Goal: Task Accomplishment & Management: Manage account settings

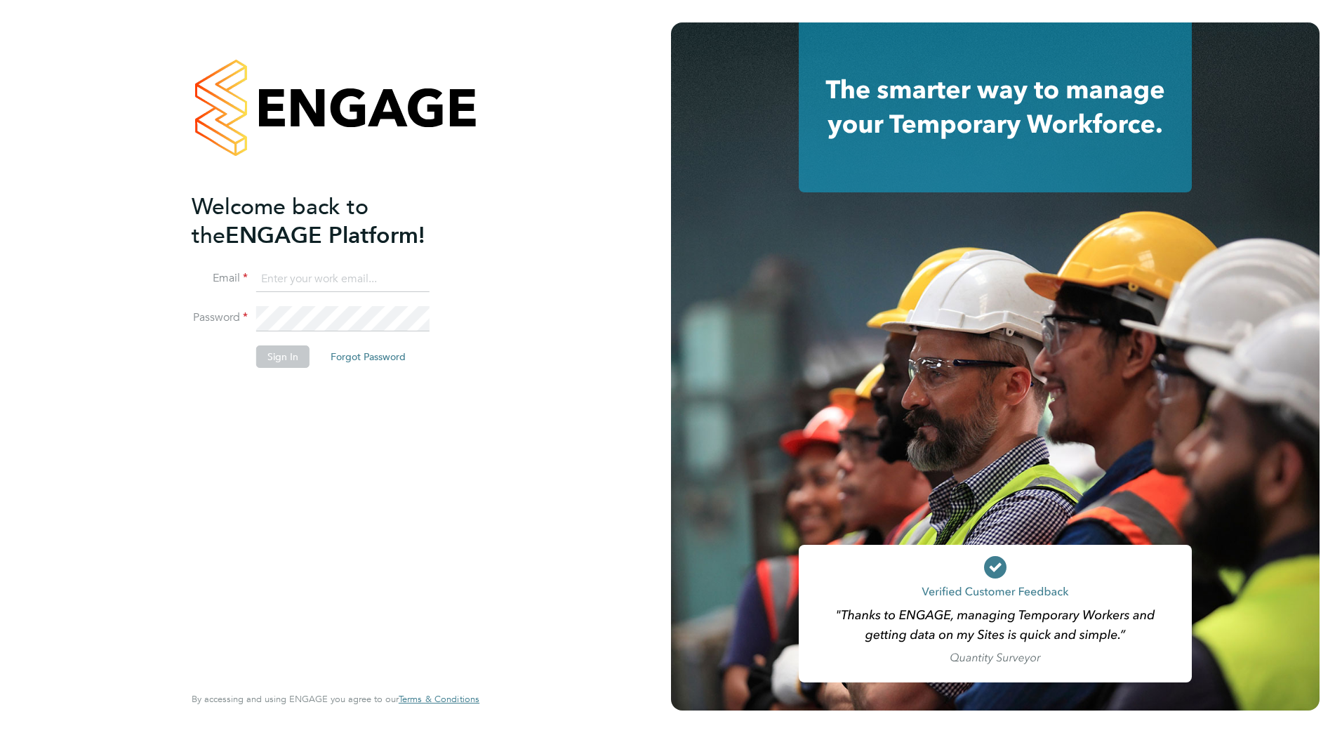
type input "emily.buchan@vistry.co.uk"
click at [291, 366] on button "Sign In" at bounding box center [282, 356] width 53 height 22
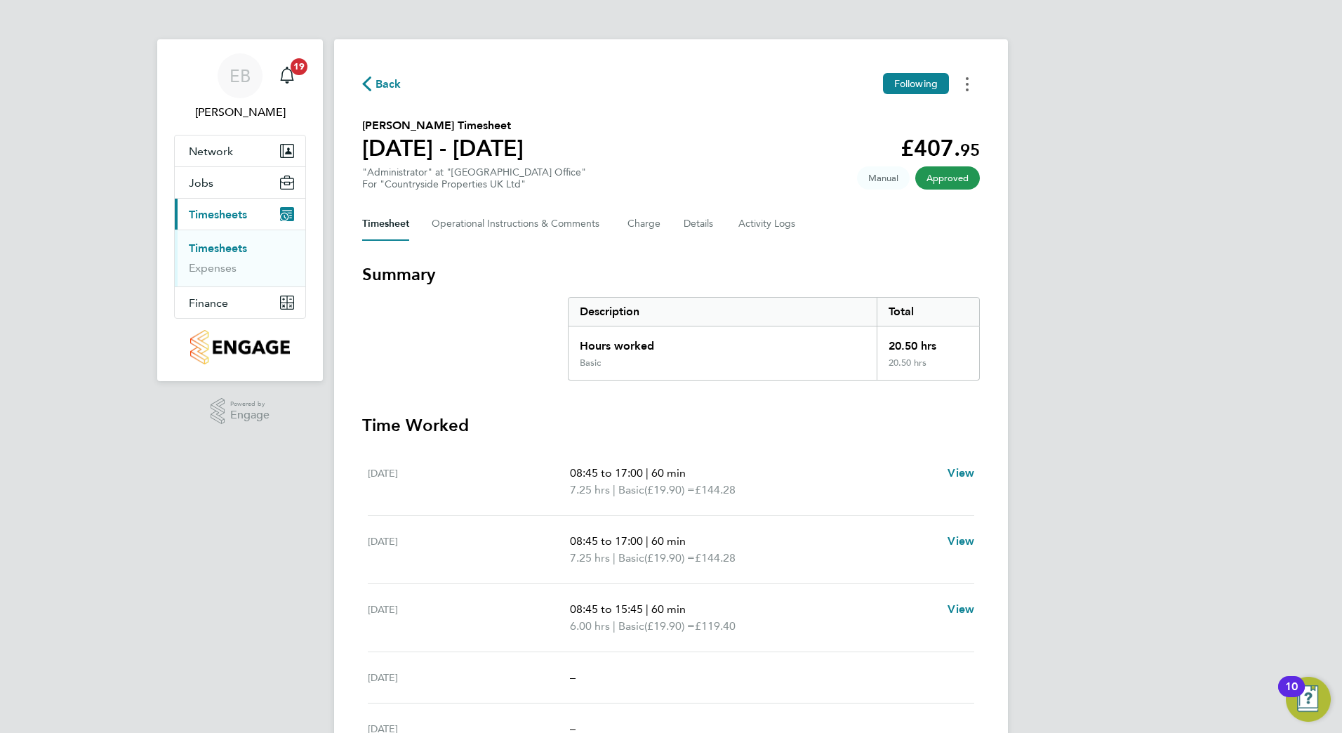
click at [968, 83] on circle "Timesheets Menu" at bounding box center [966, 84] width 3 height 3
click at [219, 213] on span "Timesheets" at bounding box center [218, 214] width 58 height 13
click at [519, 226] on Comments-tab "Operational Instructions & Comments" at bounding box center [518, 224] width 173 height 34
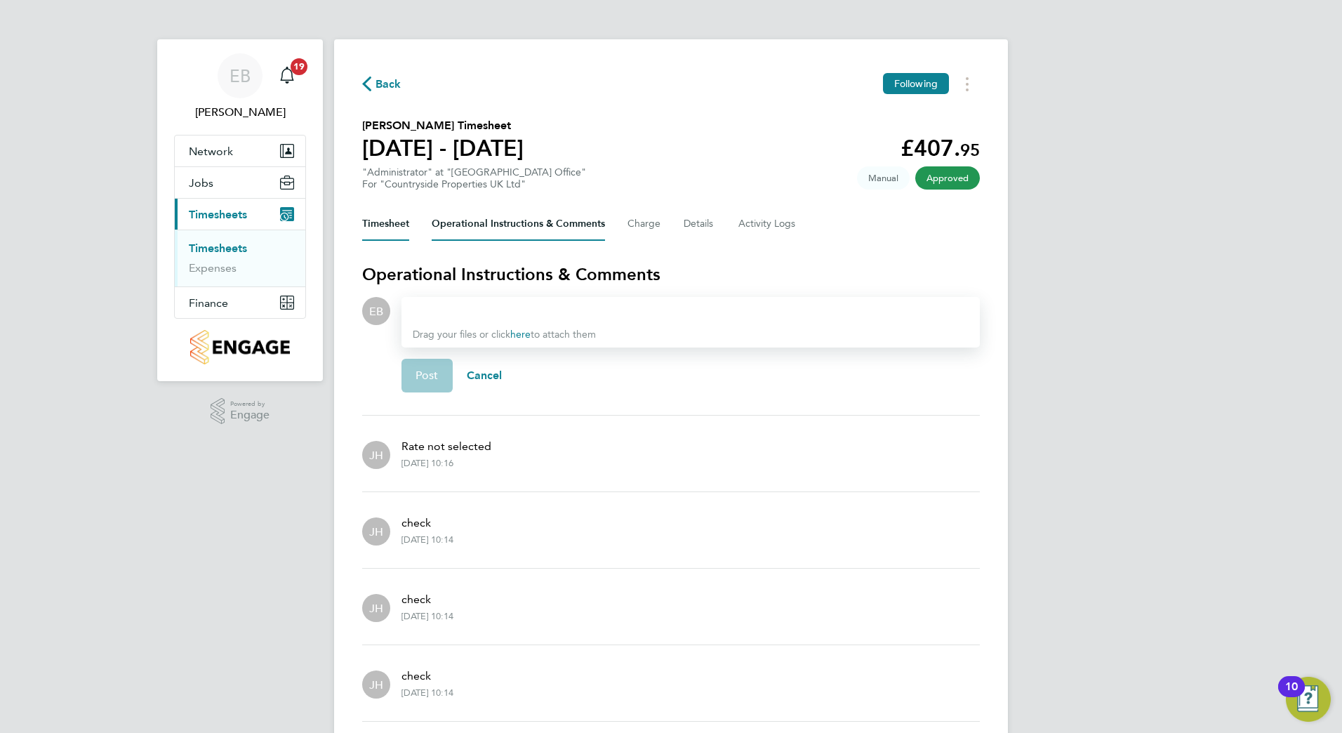
click at [387, 212] on button "Timesheet" at bounding box center [385, 224] width 47 height 34
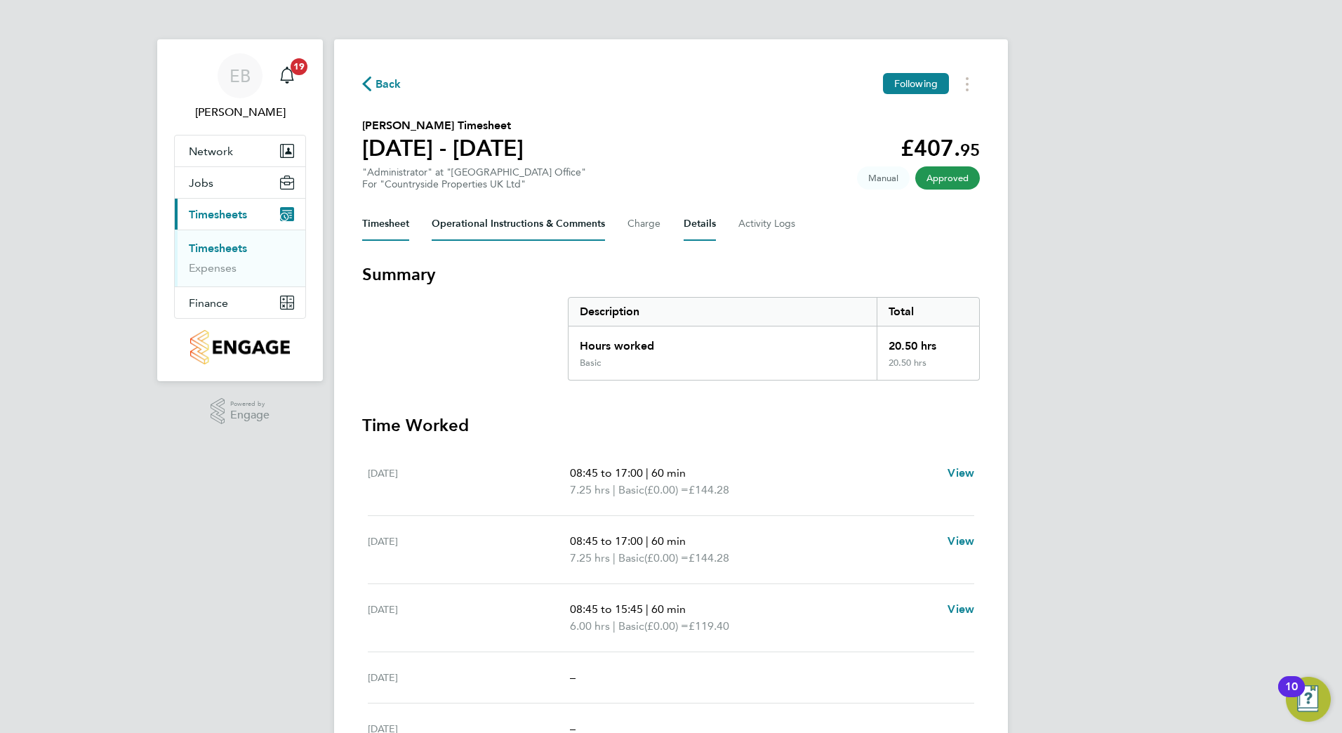
drag, startPoint x: 491, startPoint y: 221, endPoint x: 692, endPoint y: 227, distance: 200.8
click at [496, 221] on Comments-tab "Operational Instructions & Comments" at bounding box center [518, 224] width 173 height 34
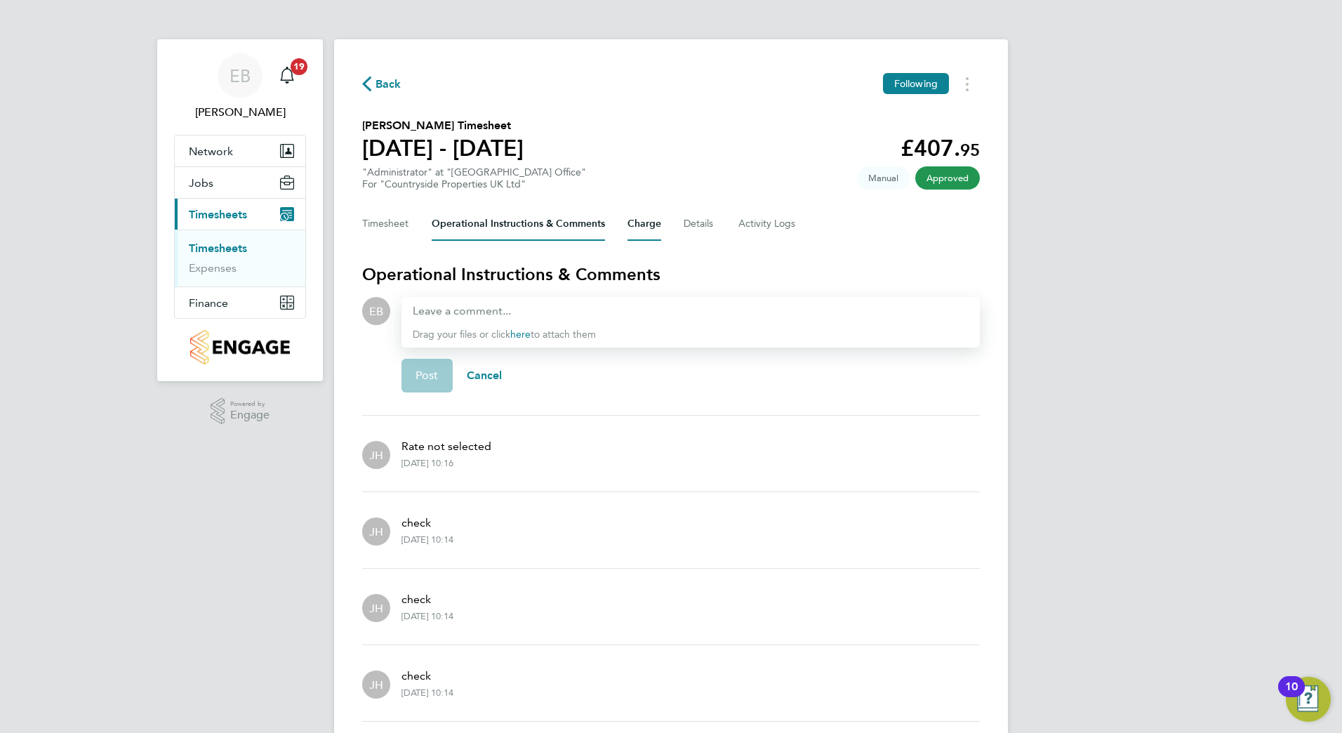
click at [638, 212] on button "Charge" at bounding box center [644, 224] width 34 height 34
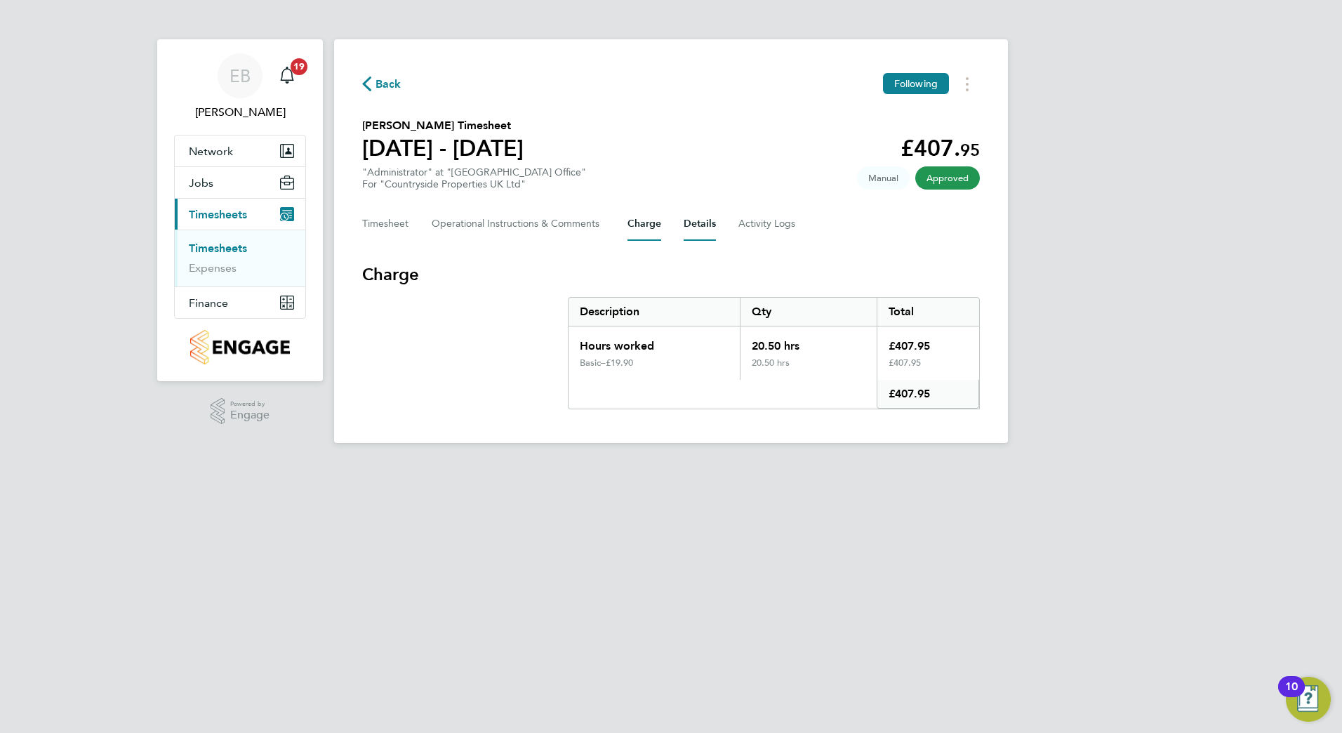
click at [698, 215] on button "Details" at bounding box center [699, 224] width 32 height 34
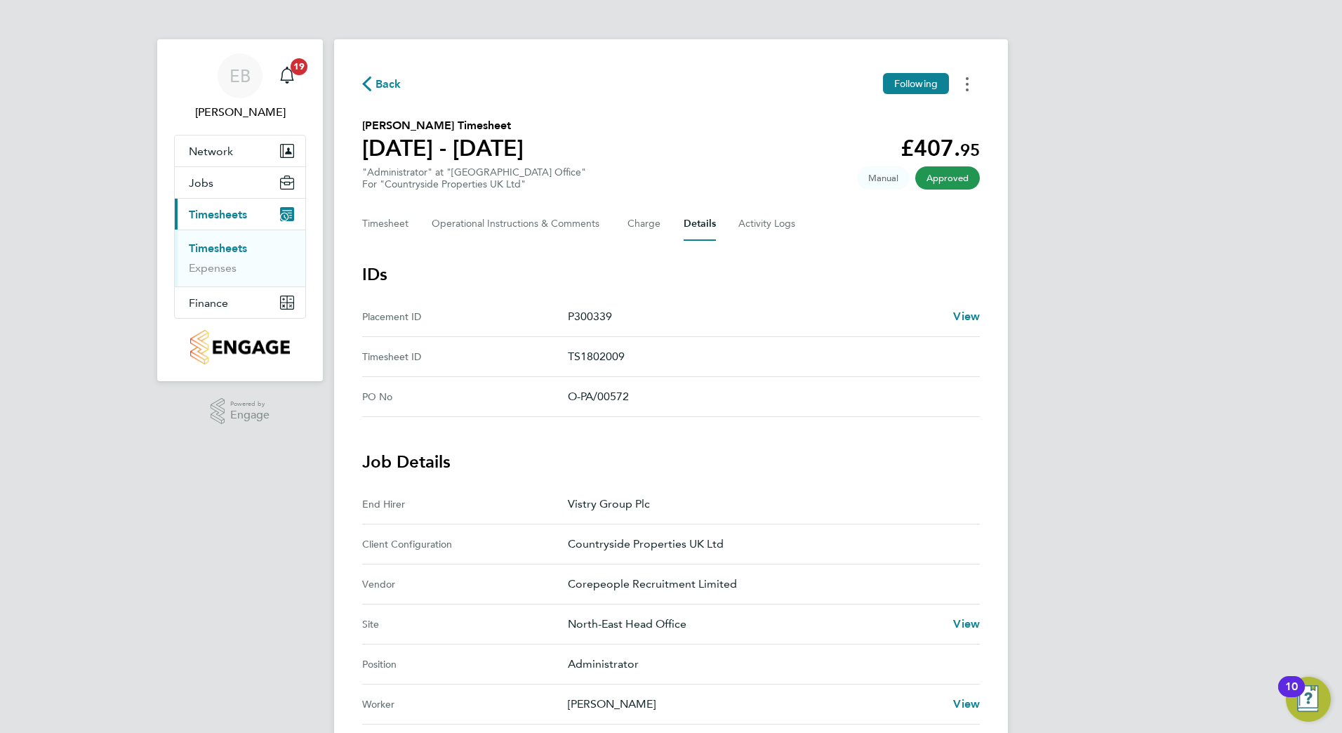
click at [960, 82] on button "Timesheets Menu" at bounding box center [966, 84] width 25 height 22
click at [946, 167] on span "Approved" at bounding box center [947, 177] width 65 height 23
click at [221, 213] on span "Timesheets" at bounding box center [218, 214] width 58 height 13
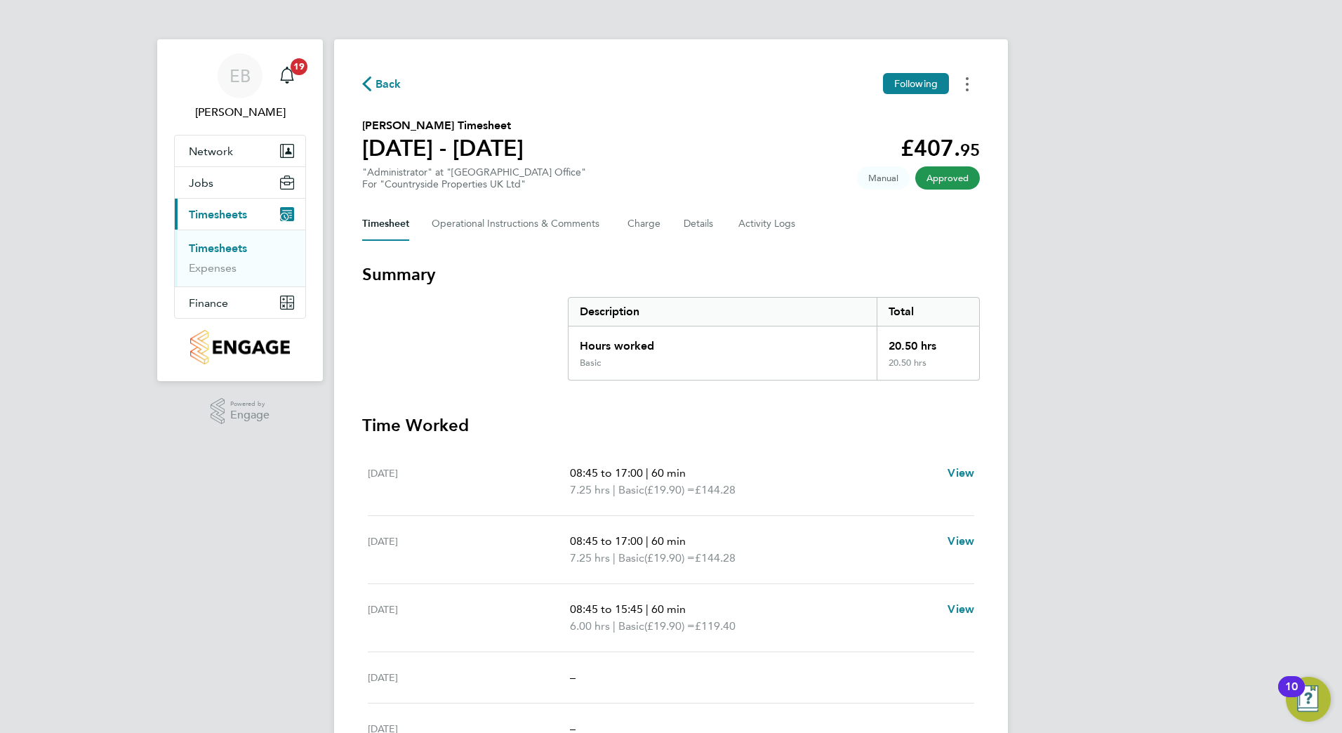
click at [965, 81] on button "Timesheets Menu" at bounding box center [966, 84] width 25 height 22
click at [1130, 228] on div "EB Emily Buchan Notifications 19 Applications: Network Team Members Sites Worke…" at bounding box center [671, 439] width 1342 height 878
click at [220, 264] on link "Expenses" at bounding box center [213, 267] width 48 height 13
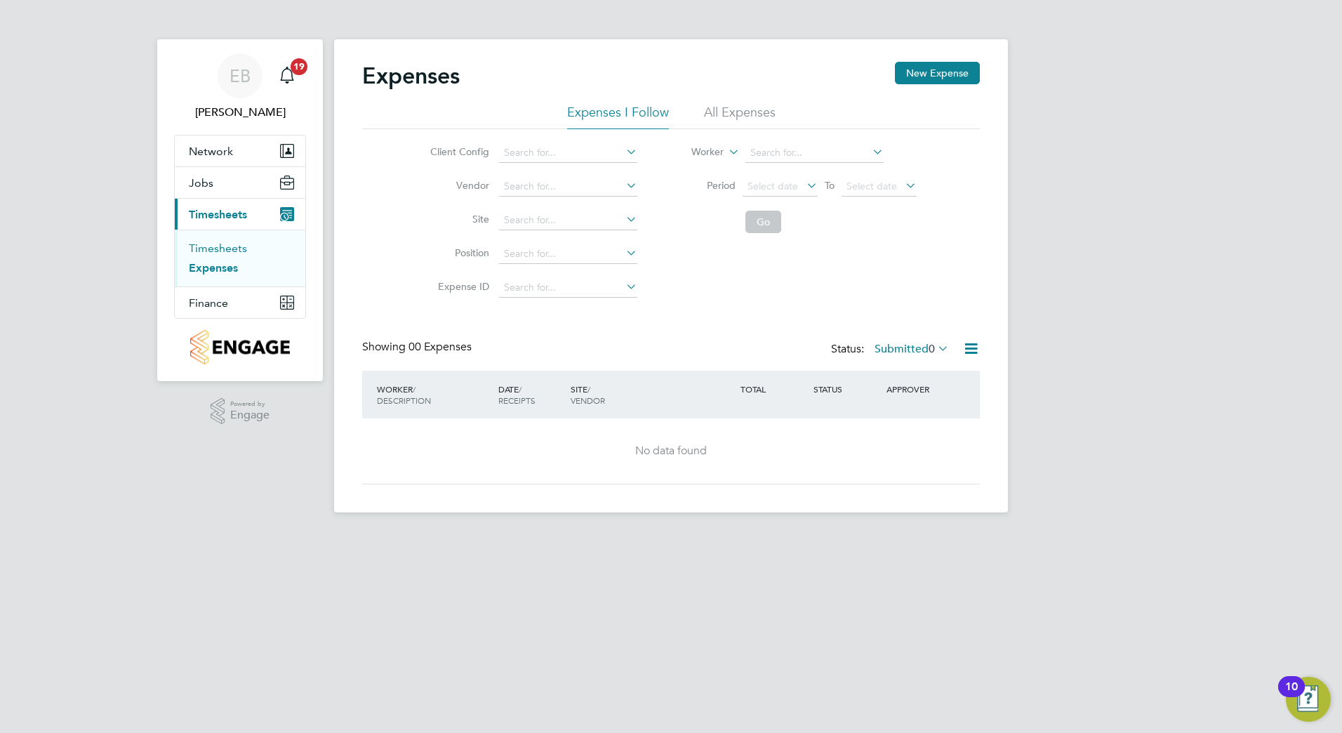
click at [203, 248] on link "Timesheets" at bounding box center [218, 247] width 58 height 13
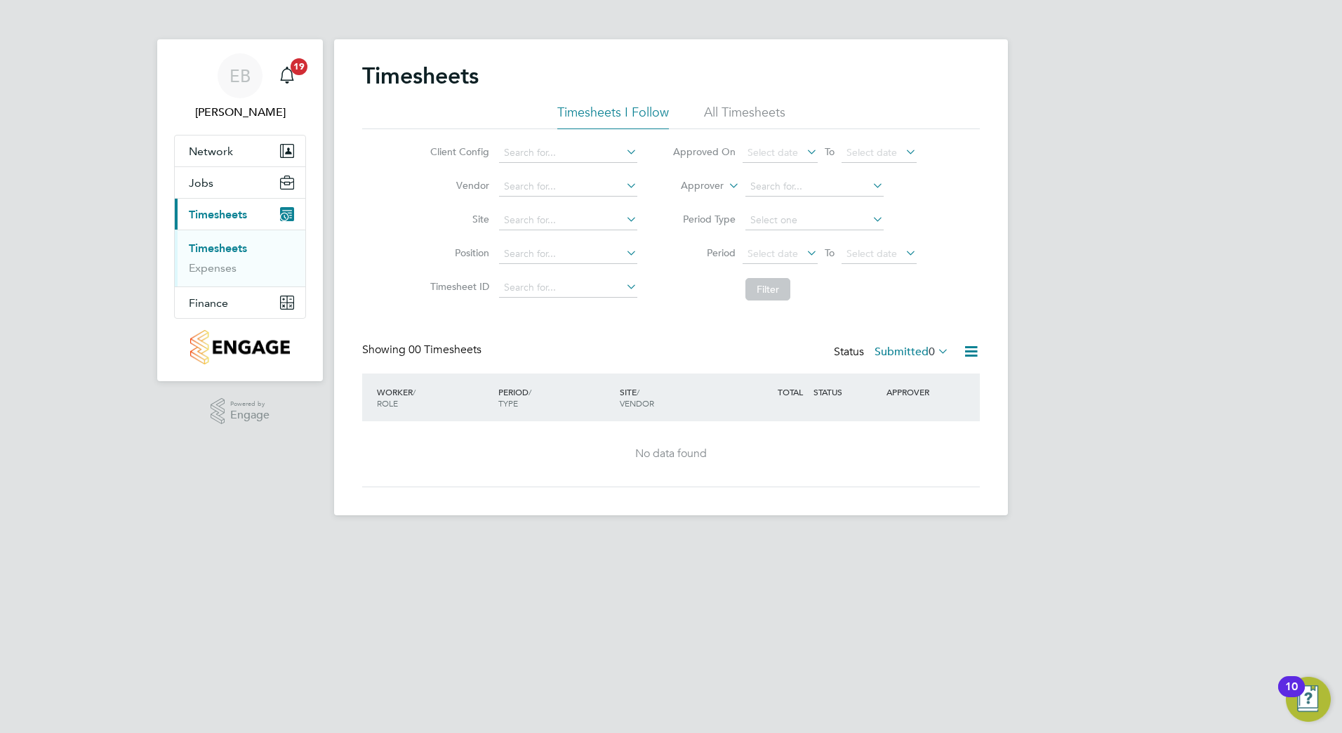
click at [220, 219] on span "Timesheets" at bounding box center [218, 214] width 58 height 13
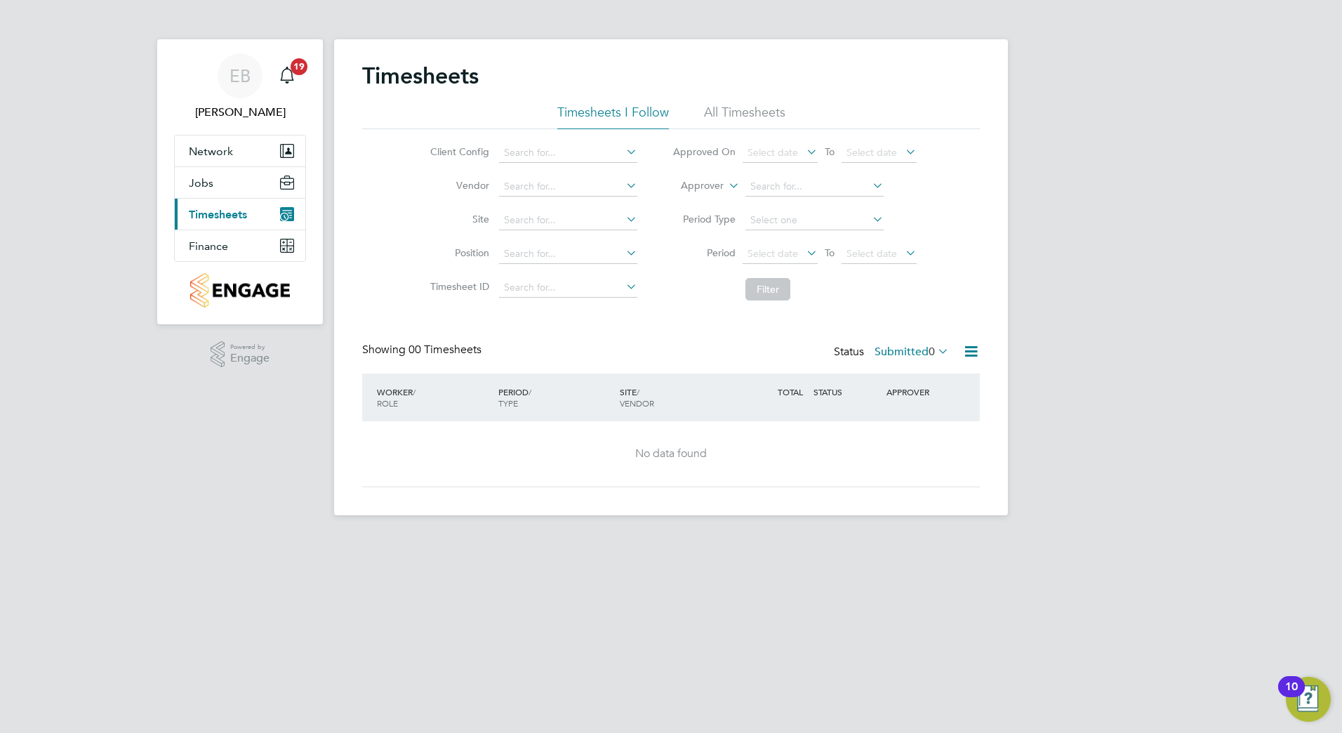
click at [220, 219] on span "Timesheets" at bounding box center [218, 214] width 58 height 13
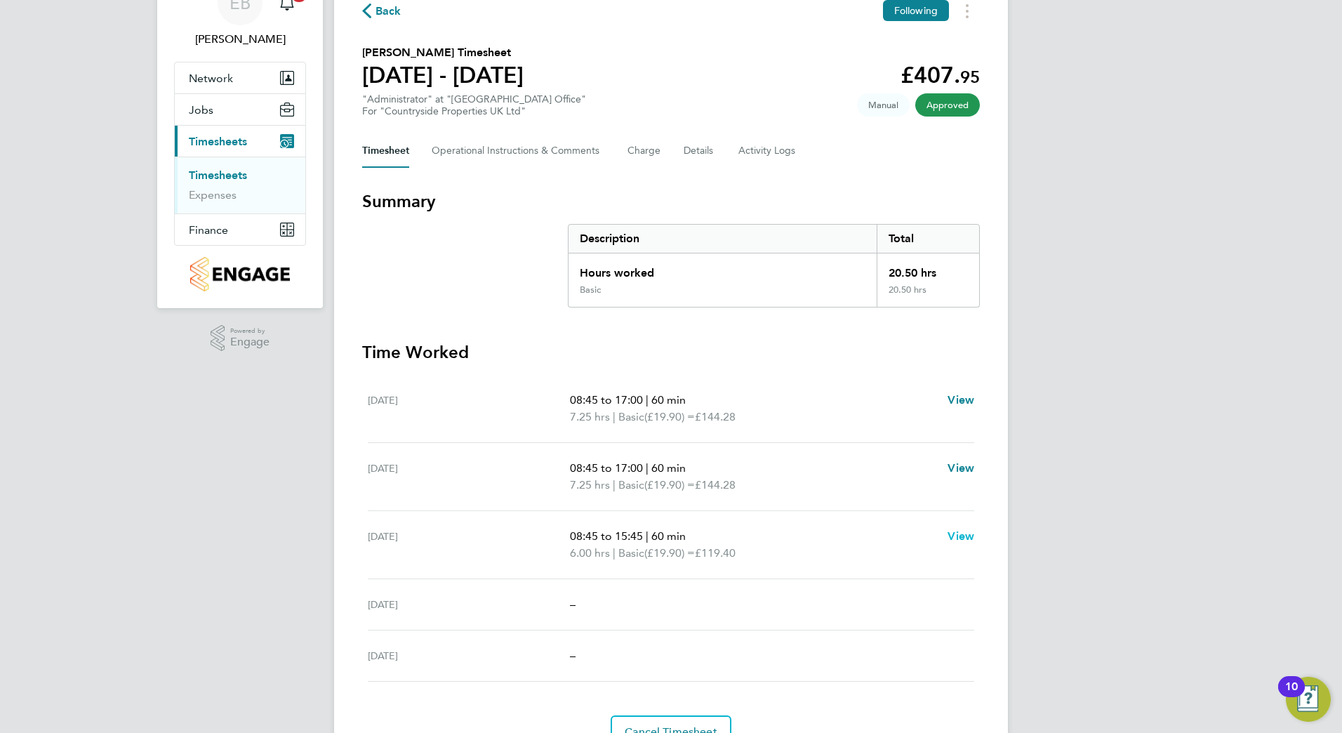
scroll to position [145, 0]
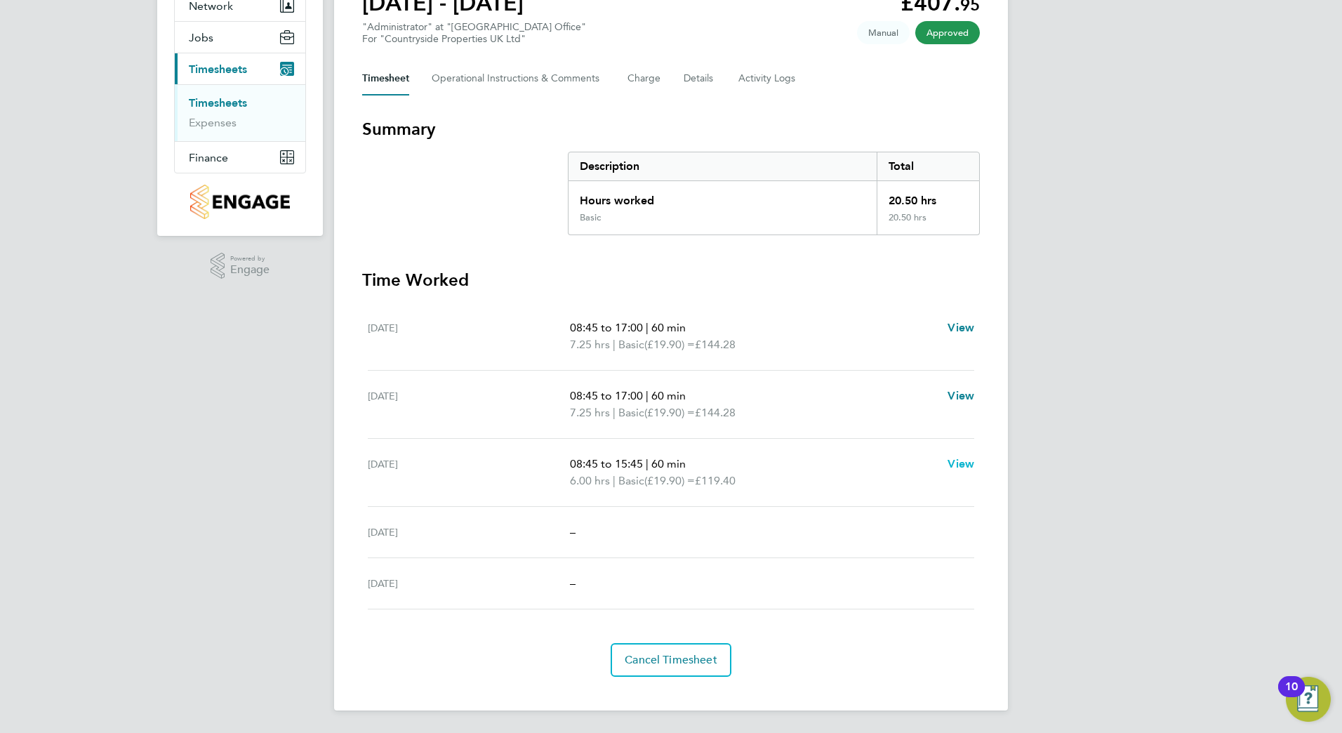
click at [965, 462] on span "View" at bounding box center [960, 463] width 27 height 13
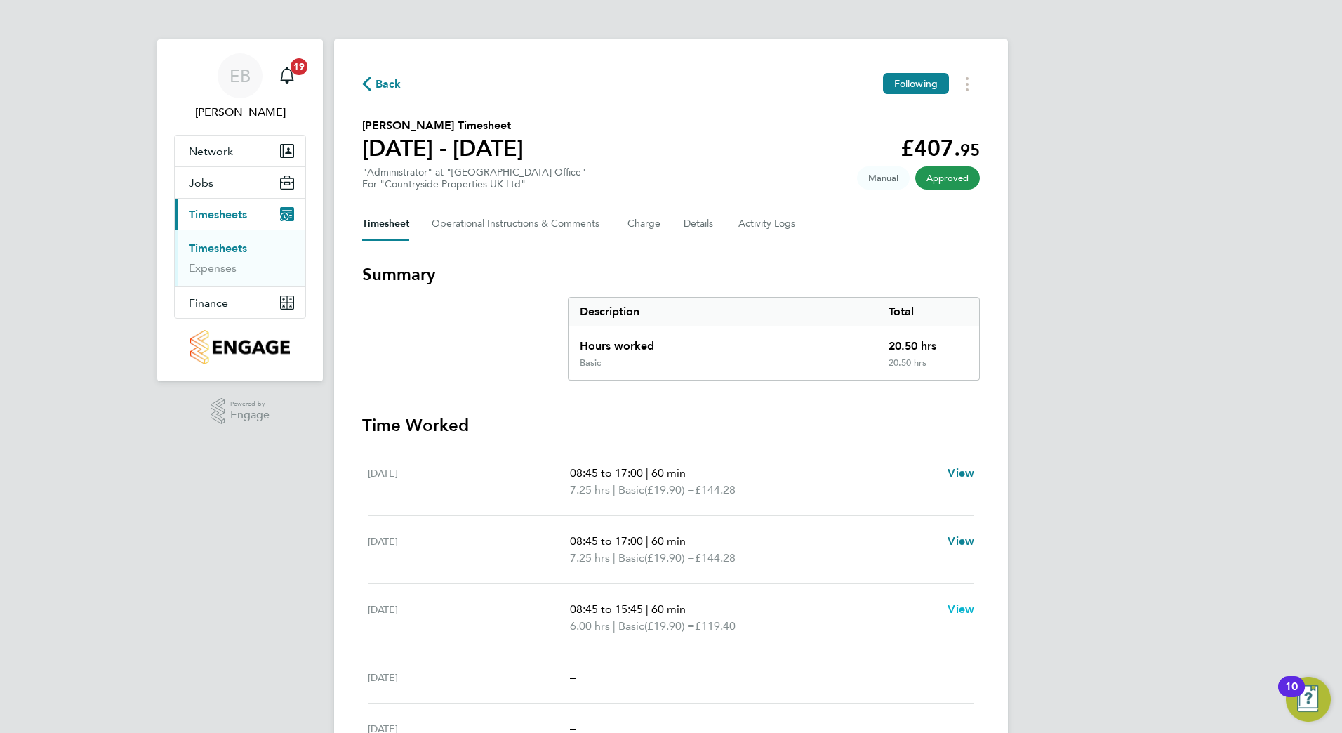
select select "60"
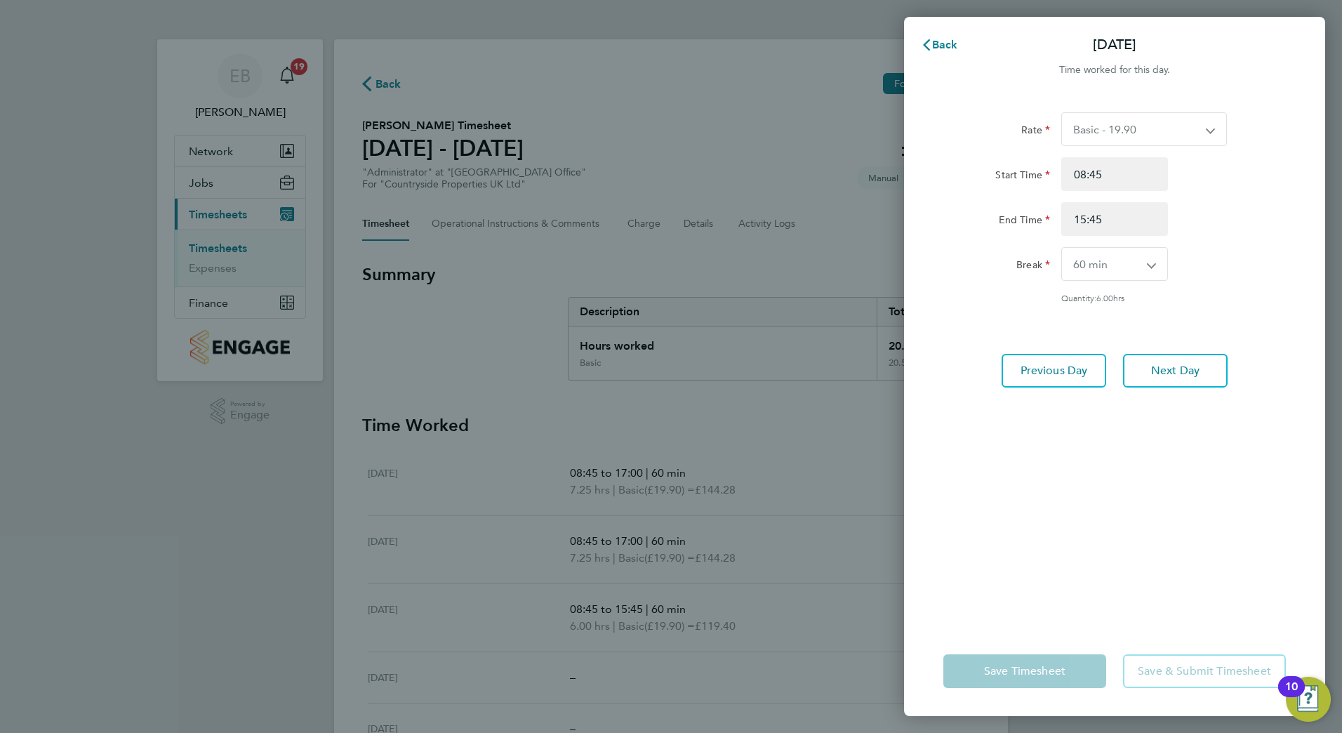
click at [759, 109] on div "Back Fri 15 Aug Time worked for this day. Rate Basic - 19.90 Start Time 08:45 E…" at bounding box center [671, 366] width 1342 height 733
click at [629, 128] on div "Back Fri 15 Aug Time worked for this day. Rate Basic - 19.90 Start Time 08:45 E…" at bounding box center [671, 366] width 1342 height 733
click at [688, 226] on div "Back Fri 15 Aug Time worked for this day. Rate Basic - 19.90 Start Time 08:45 E…" at bounding box center [671, 366] width 1342 height 733
click at [947, 47] on span "Back" at bounding box center [945, 44] width 26 height 13
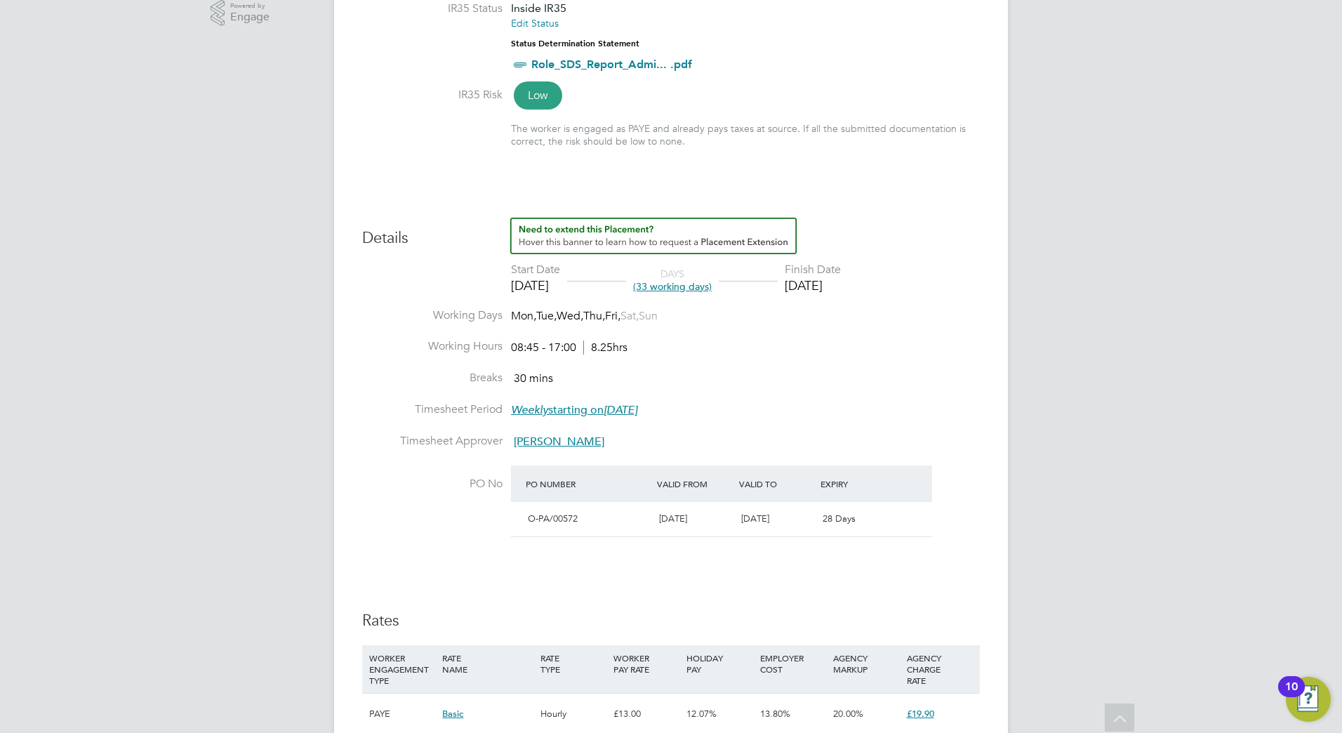
click at [548, 443] on span "[PERSON_NAME]" at bounding box center [559, 441] width 91 height 14
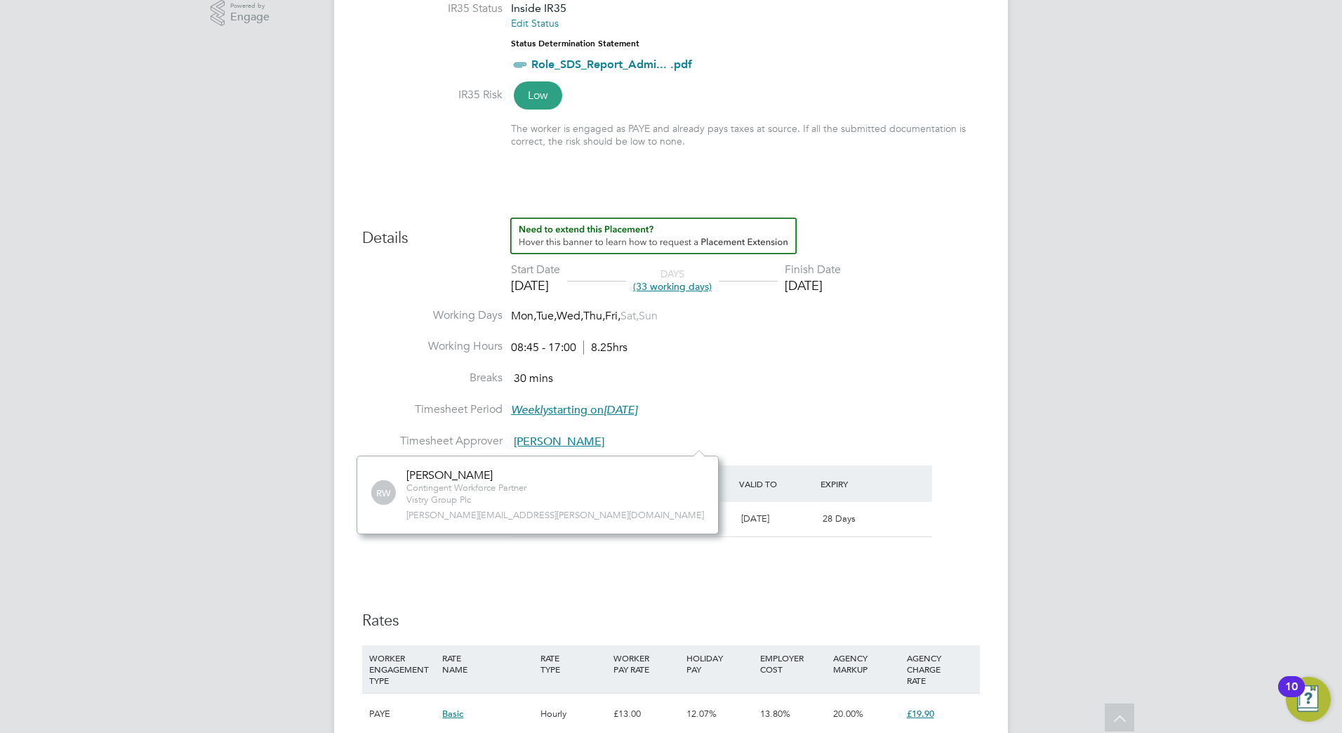
click at [844, 423] on li "Timesheet Period Weekly starting [DATE][DATE]" at bounding box center [670, 418] width 617 height 32
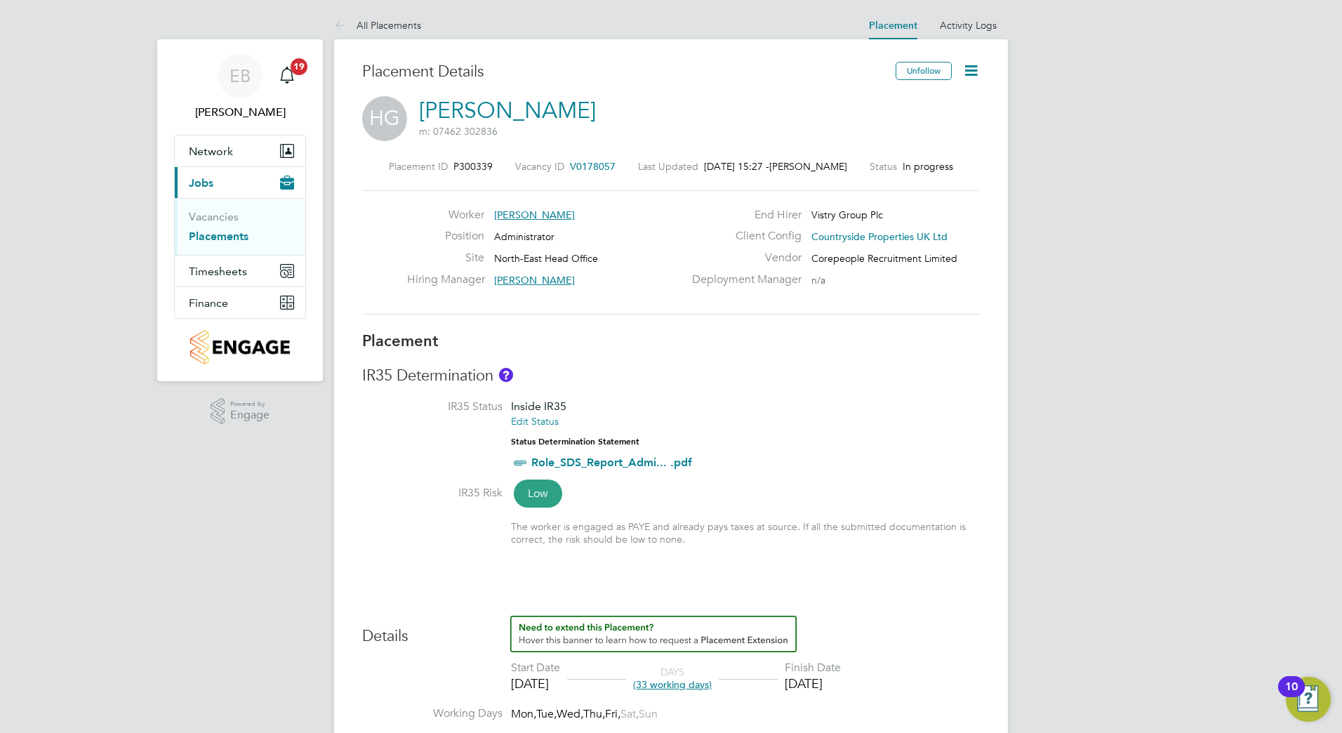
click at [966, 69] on icon at bounding box center [971, 71] width 18 height 18
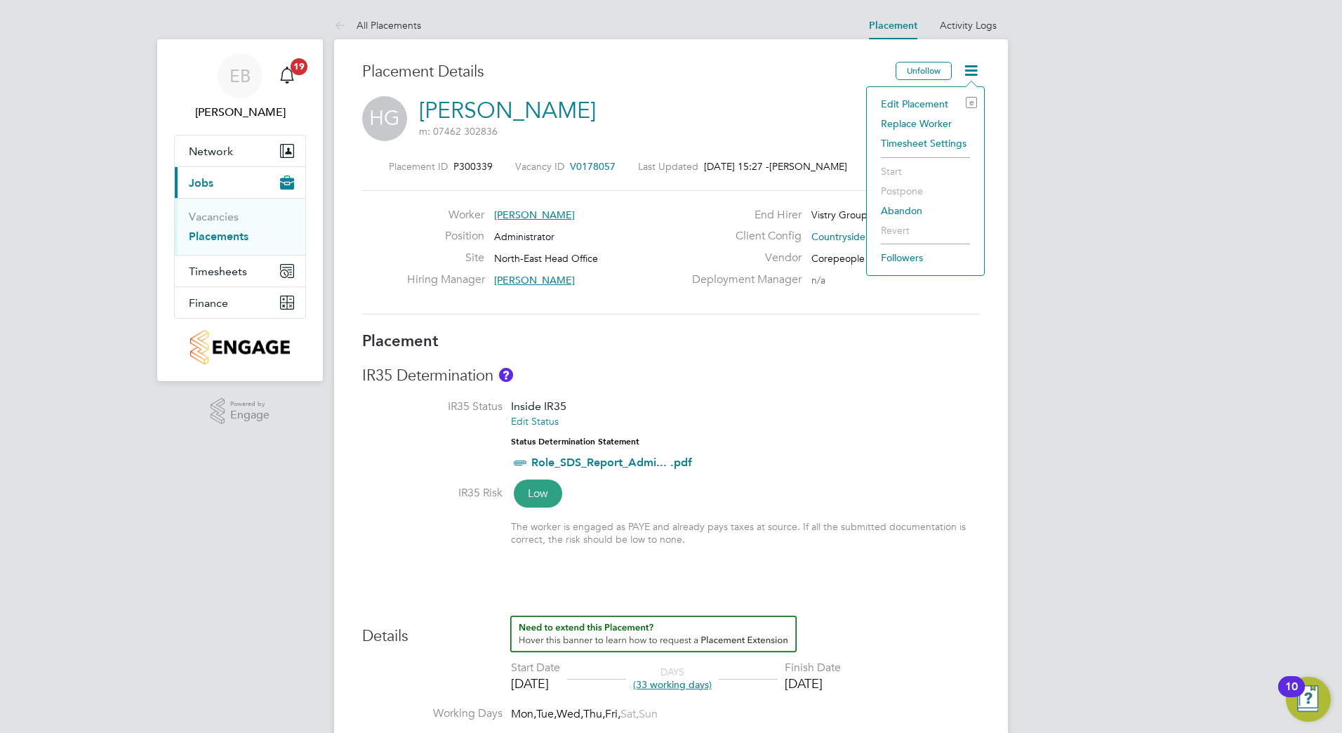
click at [935, 108] on li "Edit Placement e" at bounding box center [925, 104] width 103 height 20
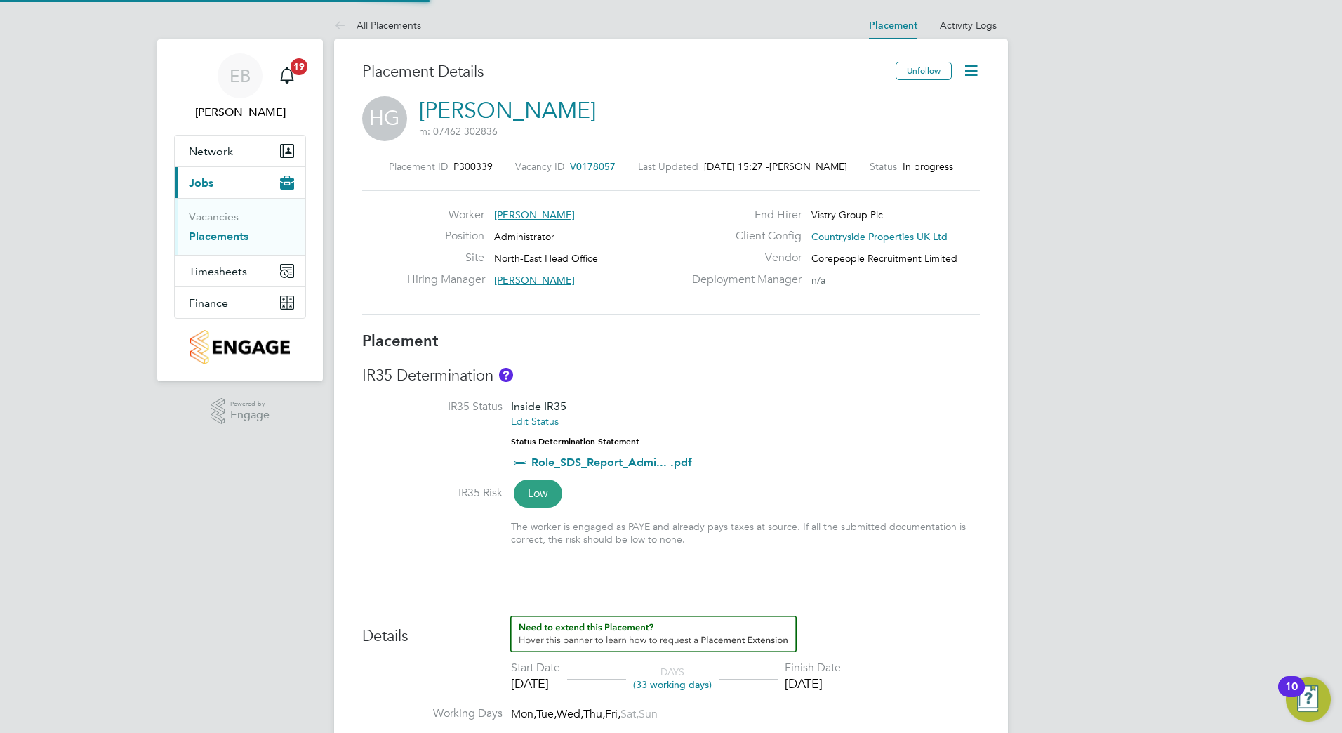
type input "[PERSON_NAME]"
type input "[DATE]"
type input "08:45"
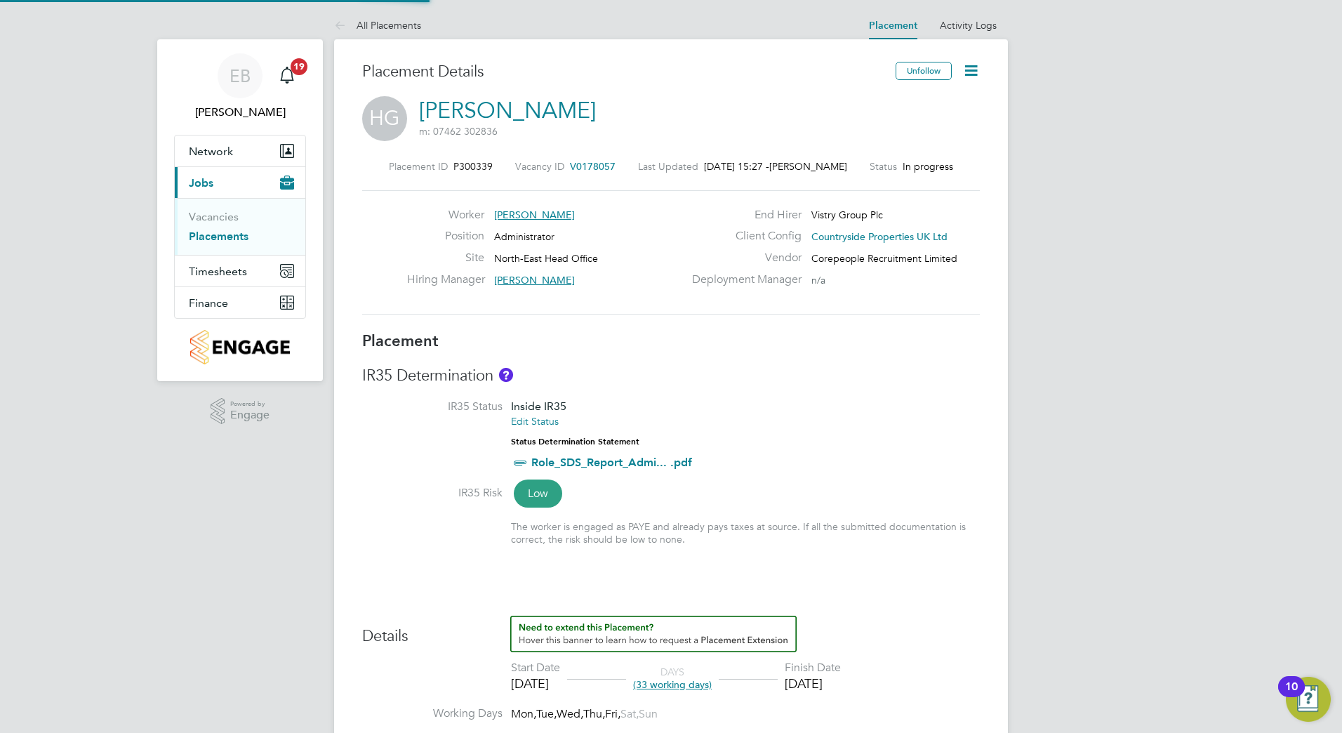
type input "17:00"
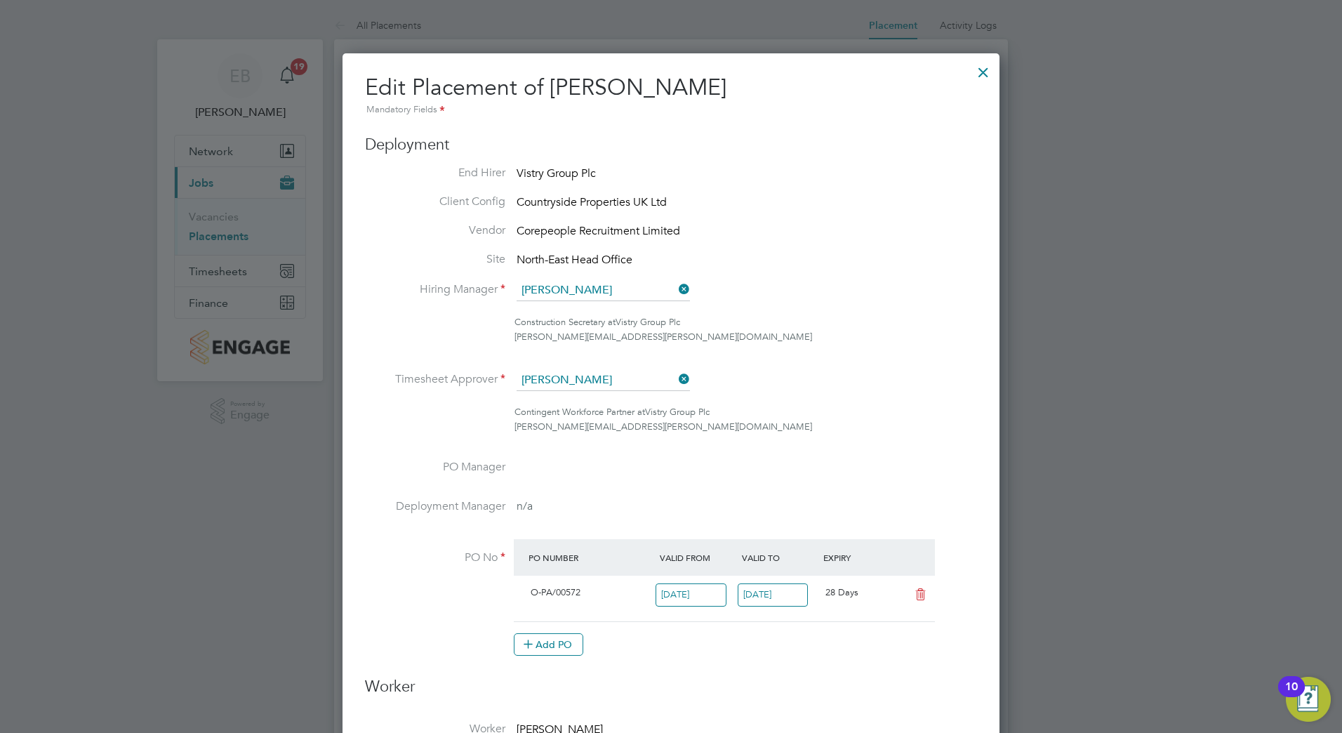
click at [653, 364] on ul "End Hirer Vistry Group Plc Client Config Countryside Properties UK Ltd Vendor C…" at bounding box center [671, 418] width 612 height 504
click at [653, 381] on input at bounding box center [602, 380] width 173 height 21
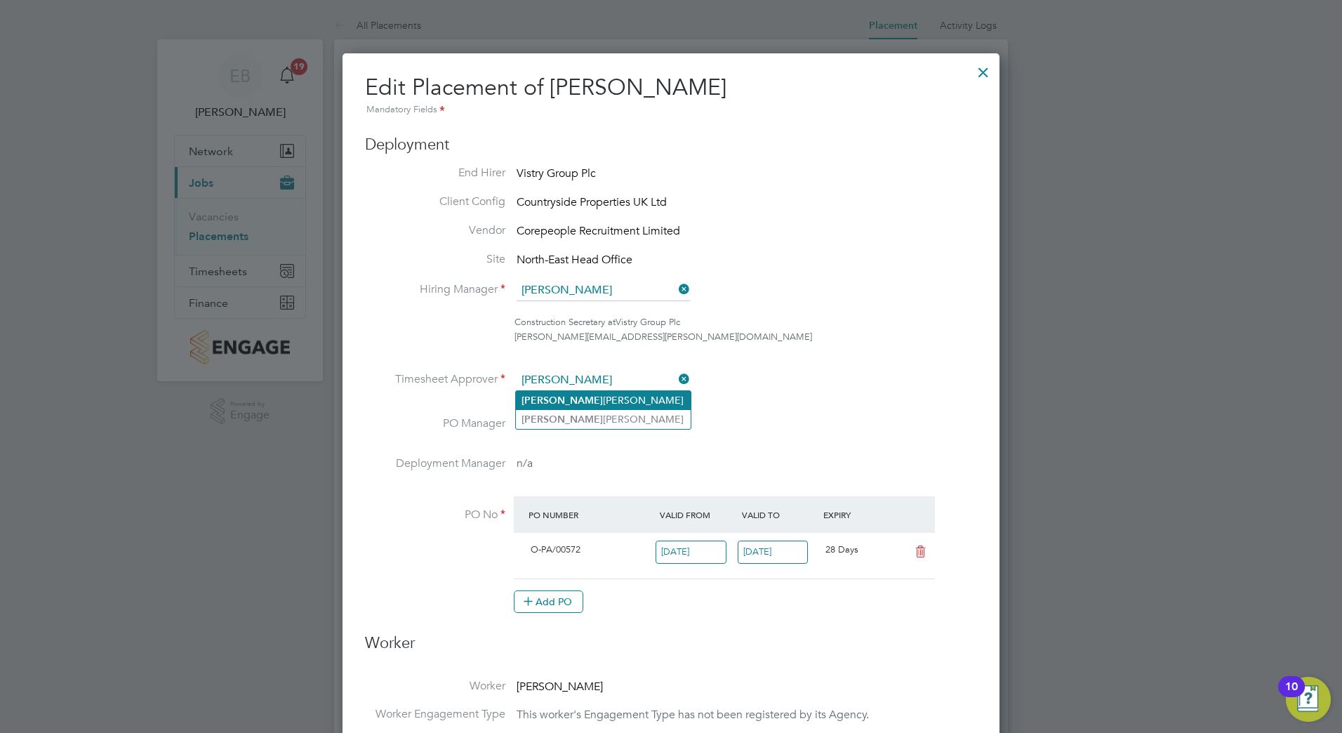
click at [592, 399] on li "[PERSON_NAME]" at bounding box center [603, 400] width 175 height 19
type input "[PERSON_NAME]"
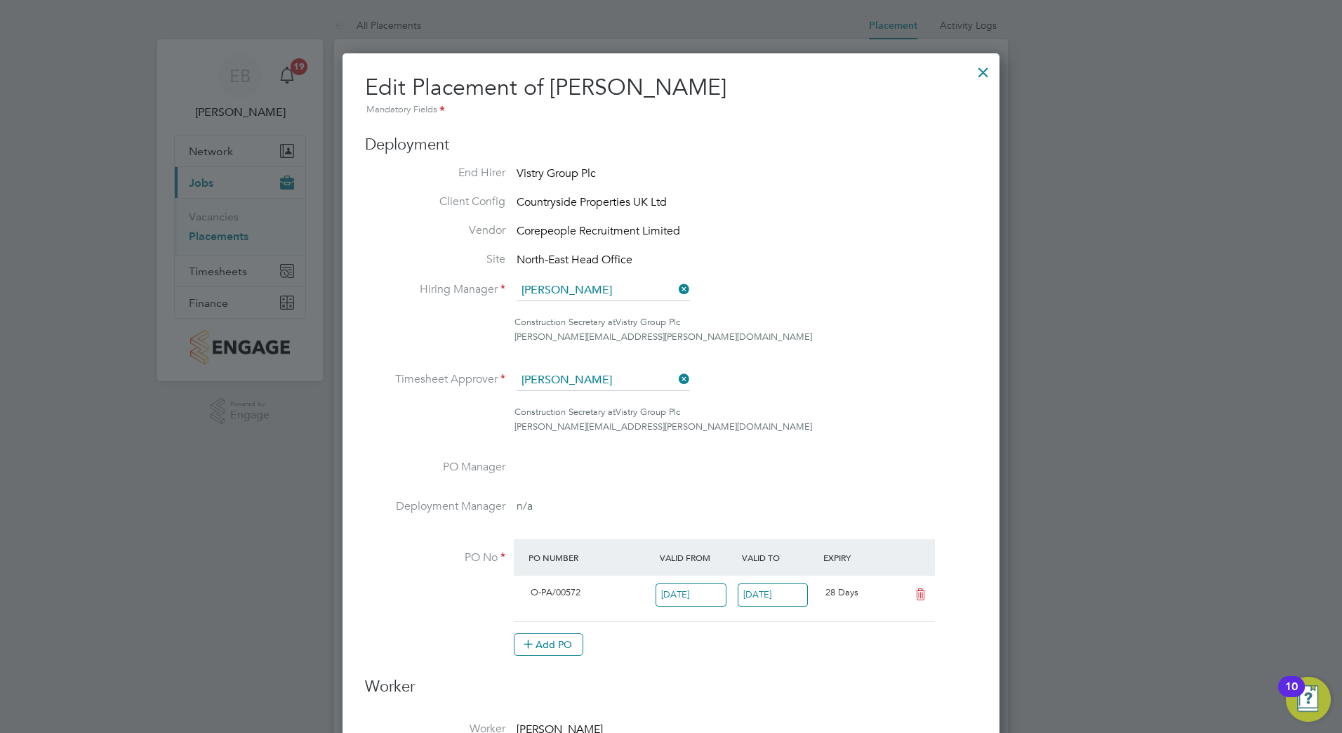
click at [822, 394] on li "Timesheet Approver [PERSON_NAME]" at bounding box center [671, 387] width 612 height 35
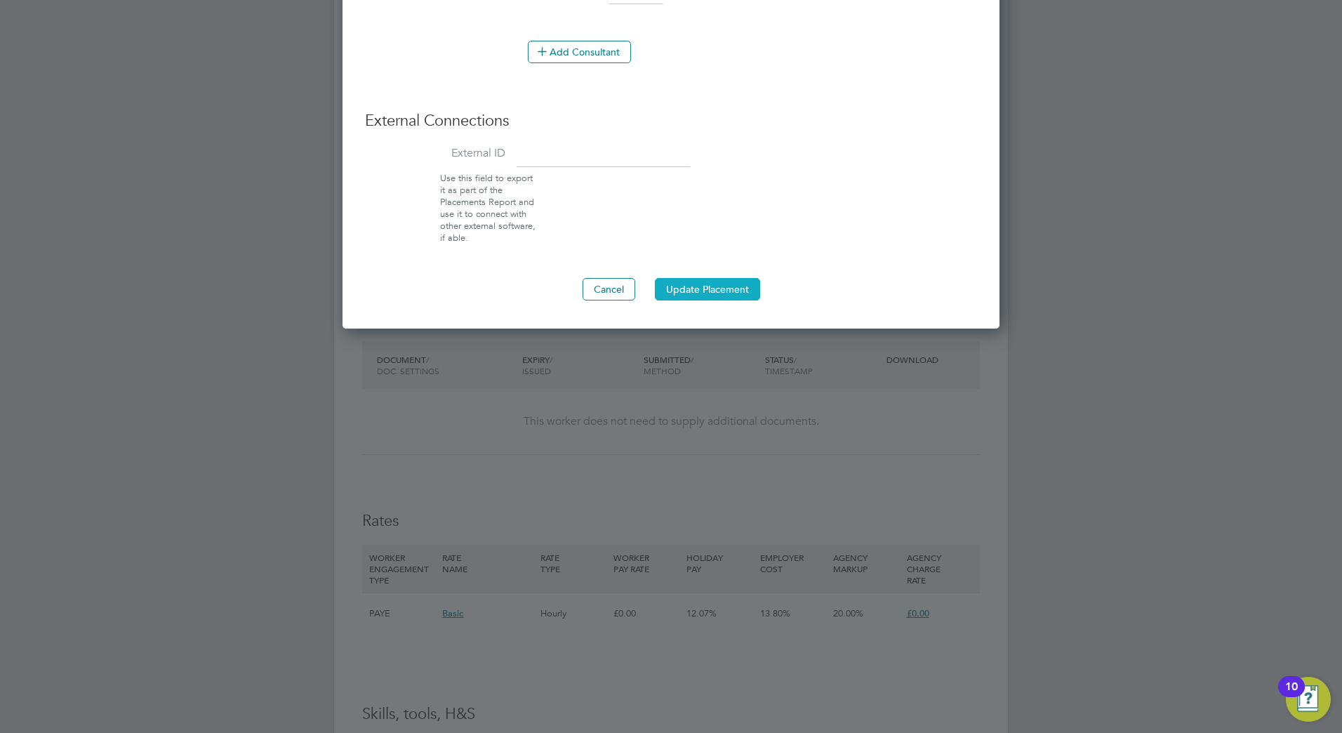
click at [698, 286] on button "Update Placement" at bounding box center [707, 289] width 105 height 22
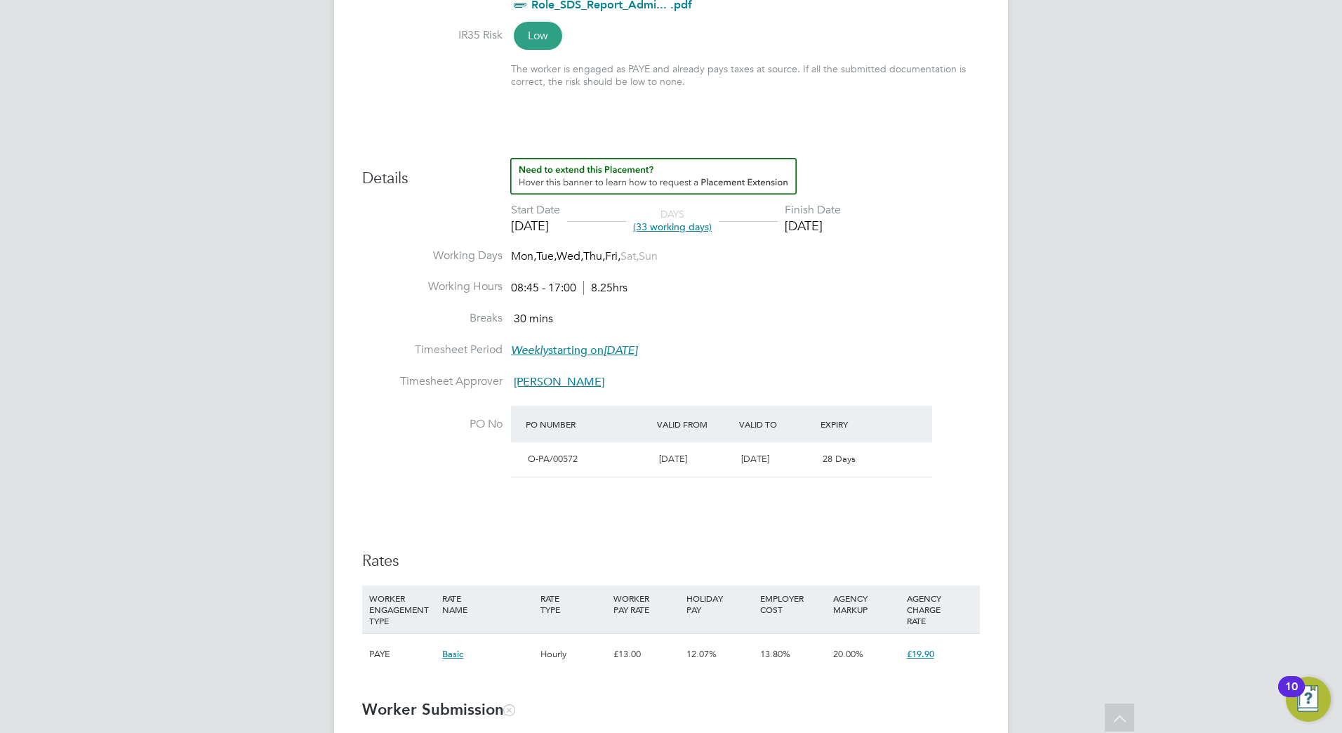
scroll to position [491, 0]
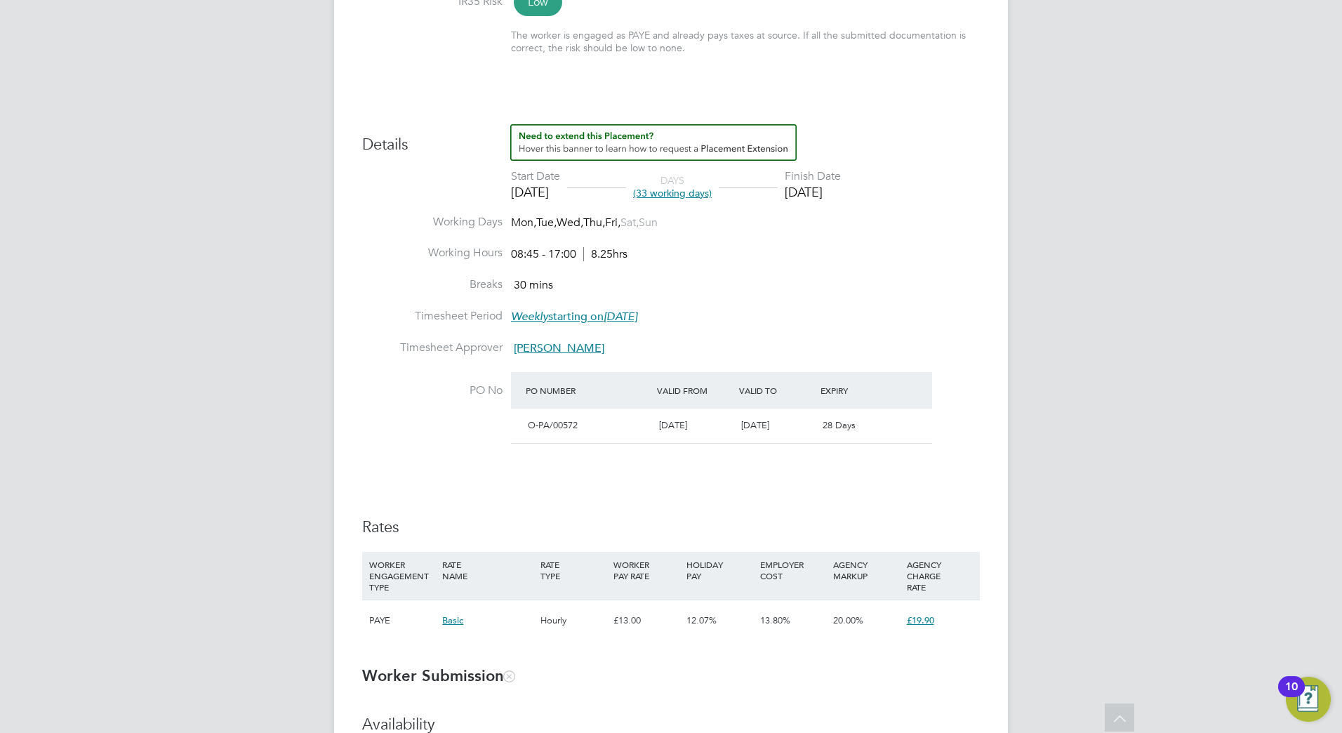
drag, startPoint x: 1259, startPoint y: 84, endPoint x: 1261, endPoint y: 75, distance: 9.4
click at [1259, 84] on div "EB [PERSON_NAME] Notifications 20 Applications: Network Team Members Sites Work…" at bounding box center [671, 741] width 1342 height 2464
